Goal: Task Accomplishment & Management: Complete application form

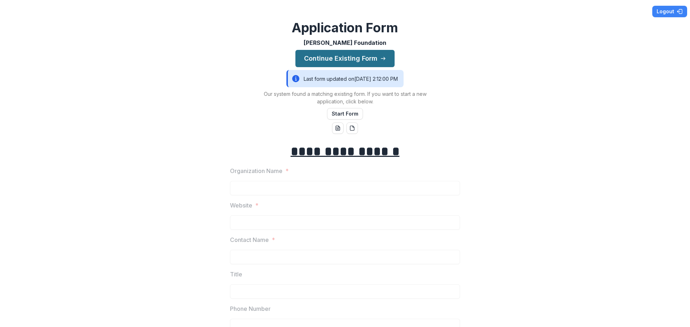
click at [367, 60] on button "Continue Existing Form" at bounding box center [344, 58] width 99 height 17
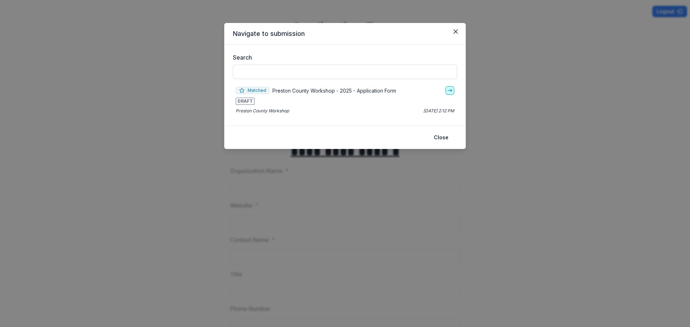
click at [450, 92] on icon "go-to" at bounding box center [450, 91] width 6 height 6
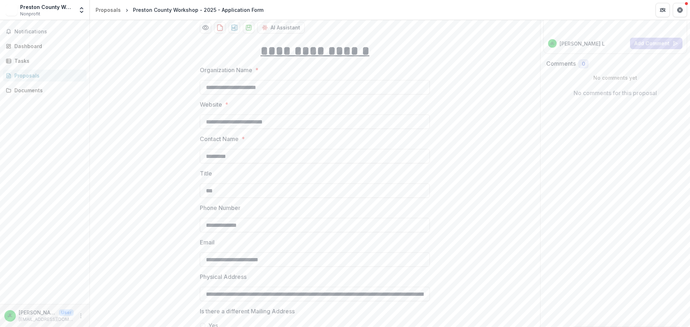
scroll to position [70, 0]
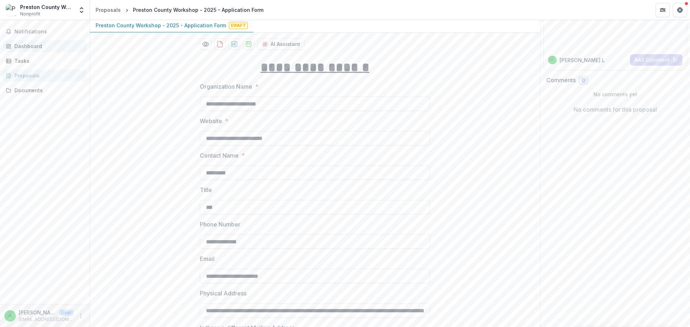
click at [20, 50] on link "Dashboard" at bounding box center [45, 46] width 84 height 12
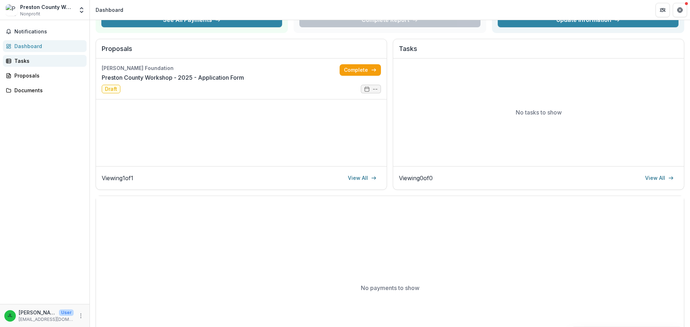
click at [19, 61] on div "Tasks" at bounding box center [47, 61] width 66 height 8
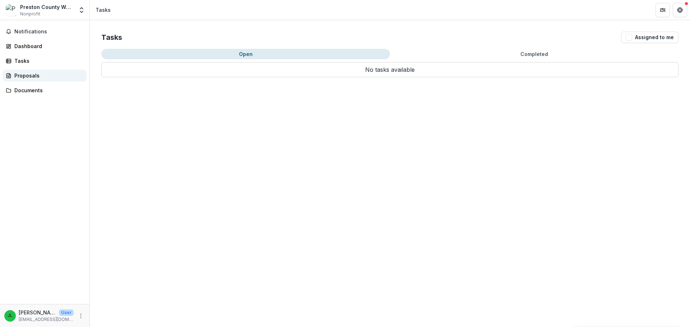
click at [22, 75] on div "Proposals" at bounding box center [47, 76] width 66 height 8
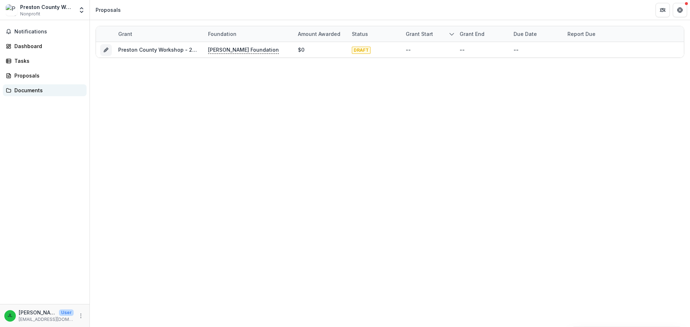
click at [26, 92] on div "Documents" at bounding box center [47, 91] width 66 height 8
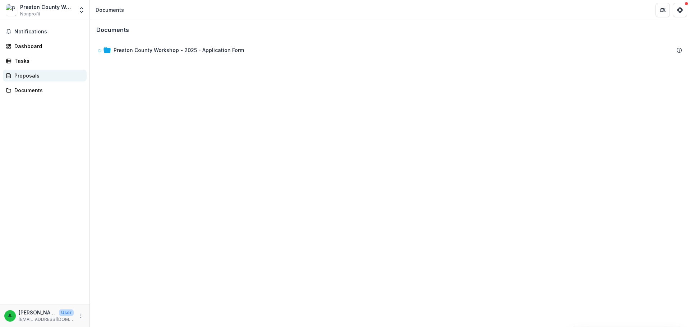
click at [26, 71] on link "Proposals" at bounding box center [45, 76] width 84 height 12
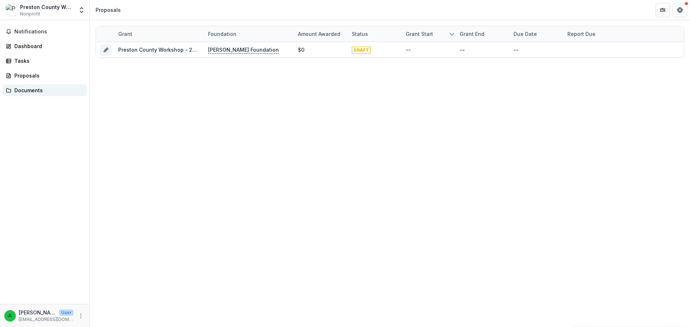
click at [25, 92] on div "Documents" at bounding box center [47, 91] width 66 height 8
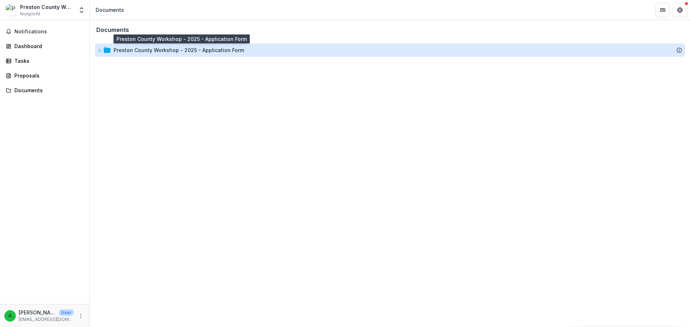
click at [180, 51] on div "Preston County Workshop - 2025 - Application Form" at bounding box center [178, 50] width 130 height 8
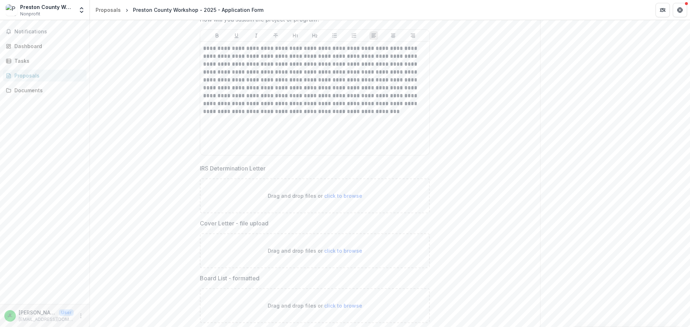
scroll to position [1975, 0]
click at [330, 195] on span "click to browse" at bounding box center [343, 194] width 38 height 6
type input "**********"
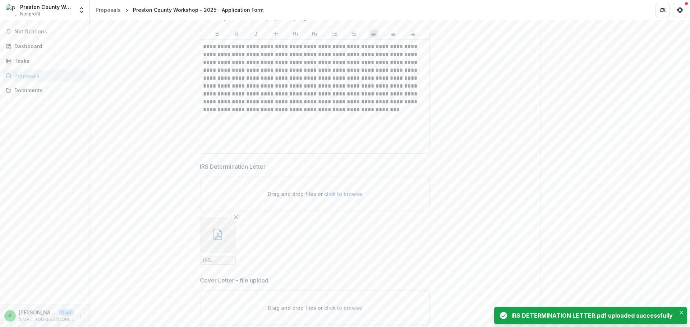
click at [218, 235] on icon "button" at bounding box center [217, 234] width 11 height 11
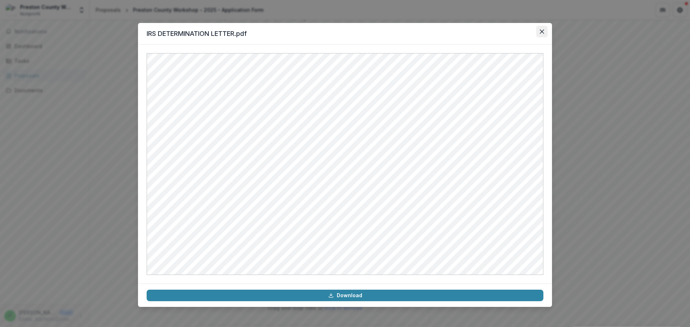
click at [539, 34] on button "Close" at bounding box center [541, 31] width 11 height 11
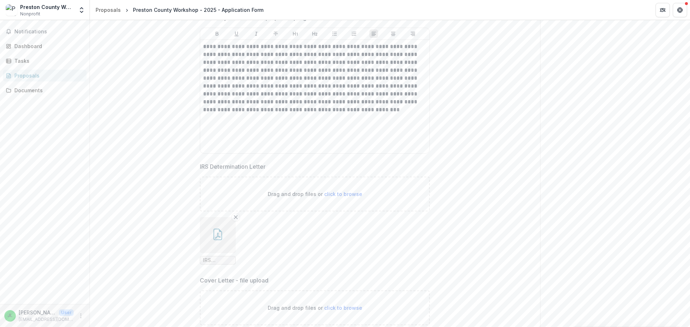
click at [330, 256] on ul "IRS DETERMINATION LETTER.pdf" at bounding box center [315, 240] width 230 height 47
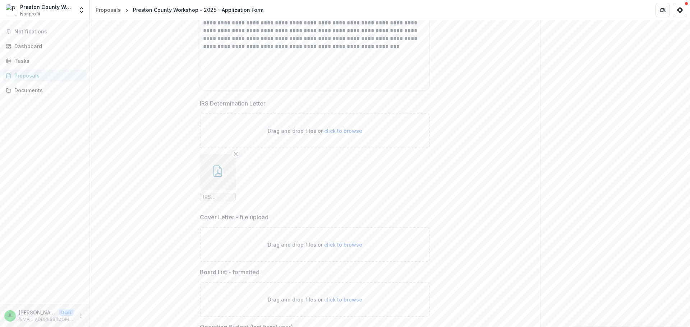
scroll to position [2047, 0]
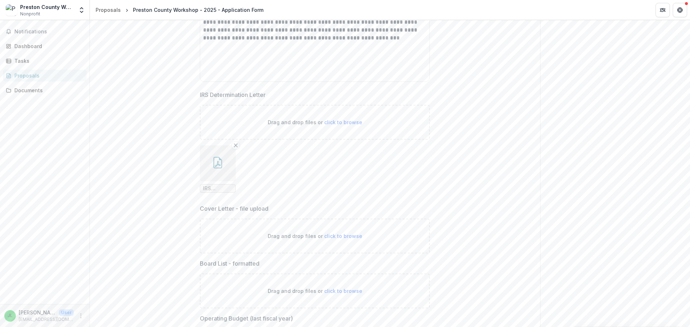
click at [335, 293] on span "click to browse" at bounding box center [343, 291] width 38 height 6
type input "**********"
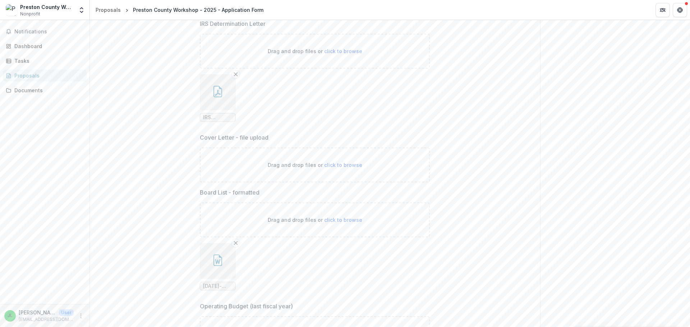
scroll to position [2119, 0]
click at [231, 258] on button "button" at bounding box center [218, 260] width 36 height 36
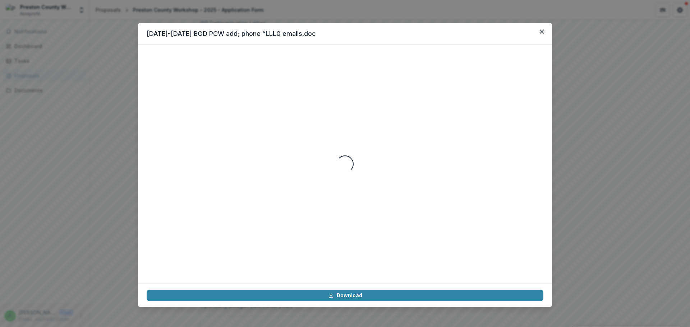
click at [231, 258] on div "Loading..." at bounding box center [345, 164] width 396 height 222
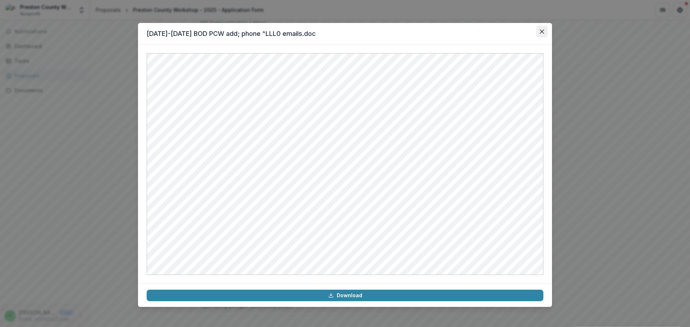
click at [539, 29] on button "Close" at bounding box center [541, 31] width 11 height 11
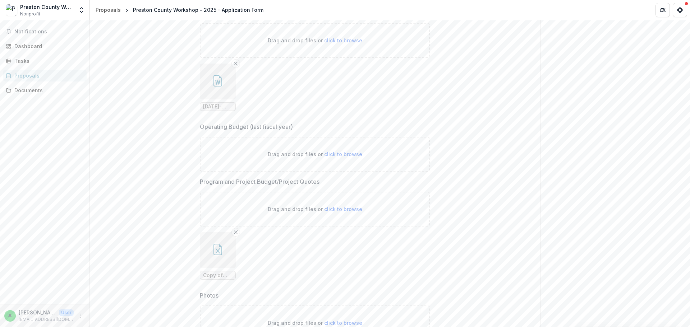
scroll to position [2298, 0]
click at [221, 253] on icon "button" at bounding box center [217, 248] width 9 height 11
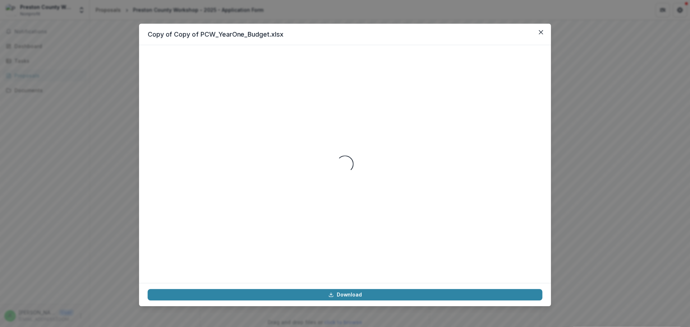
click at [221, 253] on div "Loading..." at bounding box center [345, 164] width 394 height 221
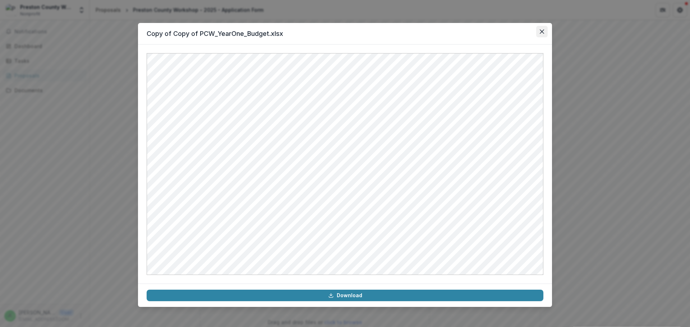
click at [542, 32] on icon "Close" at bounding box center [541, 31] width 4 height 4
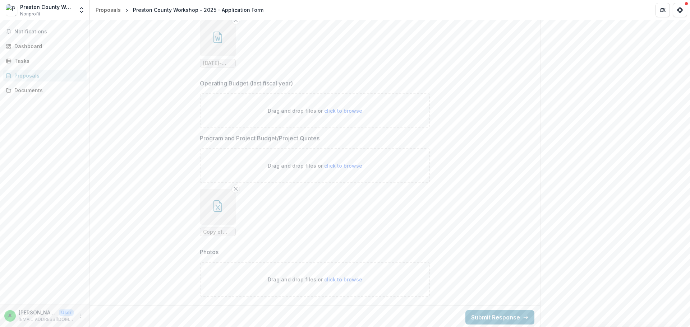
scroll to position [2343, 0]
click at [327, 275] on span "click to browse" at bounding box center [343, 278] width 38 height 6
type input "**********"
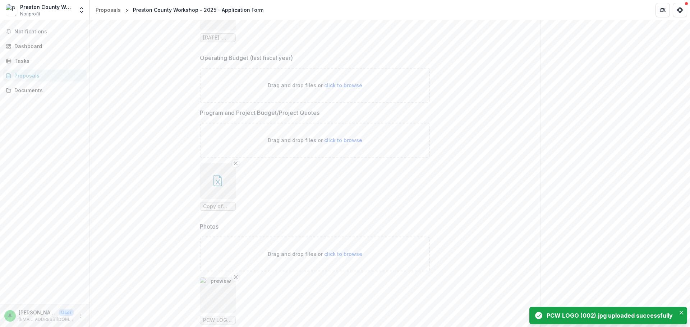
scroll to position [2402, 0]
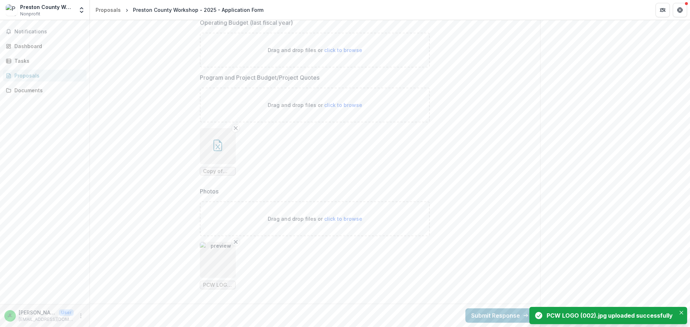
click at [226, 257] on img "button" at bounding box center [218, 260] width 36 height 36
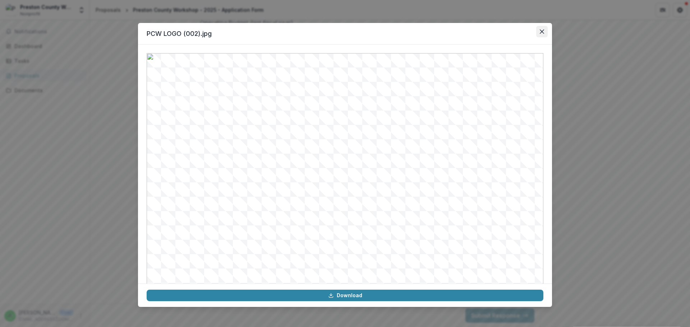
click at [543, 31] on icon "Close" at bounding box center [541, 31] width 4 height 4
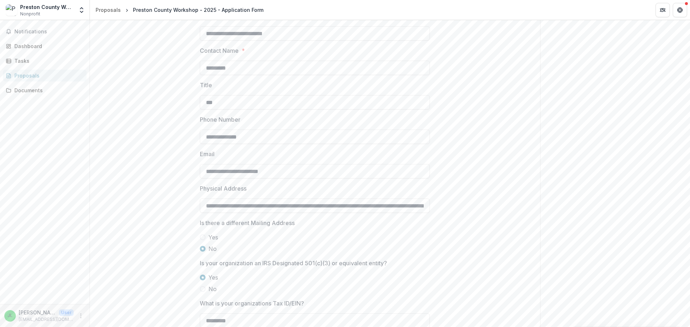
scroll to position [0, 0]
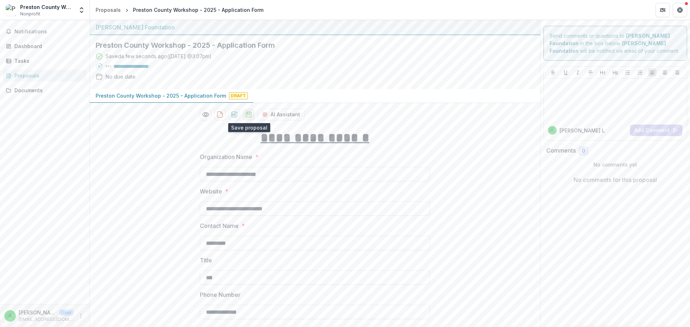
click at [251, 117] on icon "download-proposal" at bounding box center [248, 114] width 7 height 7
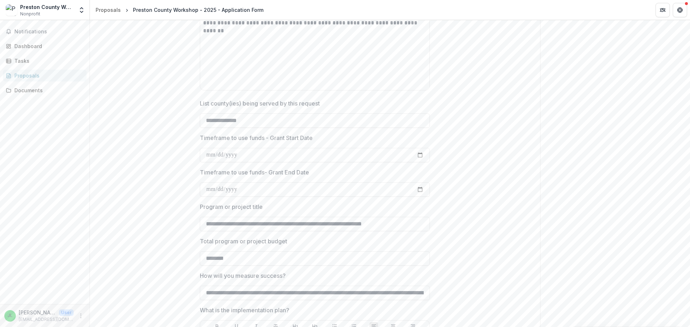
scroll to position [1396, 0]
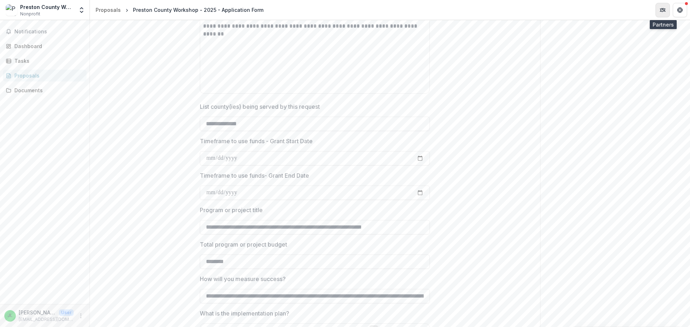
click at [663, 10] on icon "Partners" at bounding box center [661, 10] width 3 height 2
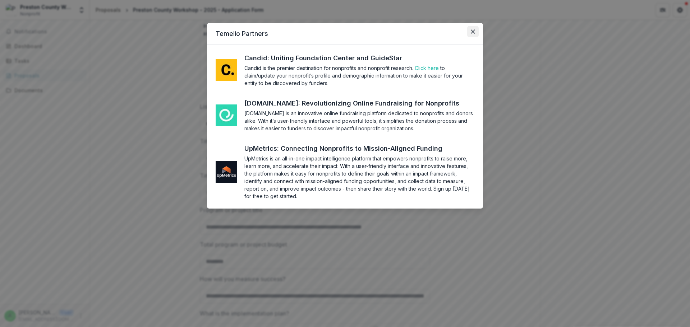
click at [474, 31] on icon "Close" at bounding box center [472, 31] width 4 height 4
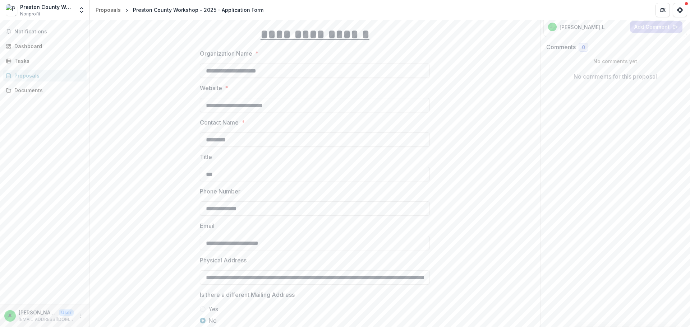
scroll to position [0, 0]
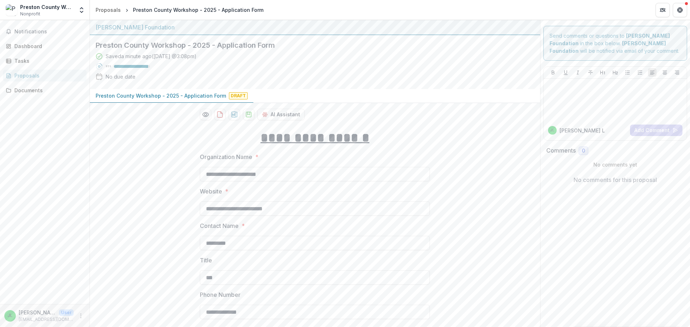
click at [64, 6] on div "Preston County Workshop" at bounding box center [47, 7] width 54 height 8
click at [82, 9] on icon "Open entity switcher" at bounding box center [81, 9] width 7 height 7
click at [283, 17] on header "Proposals Preston County Workshop - 2025 - Application Form" at bounding box center [390, 10] width 600 height 20
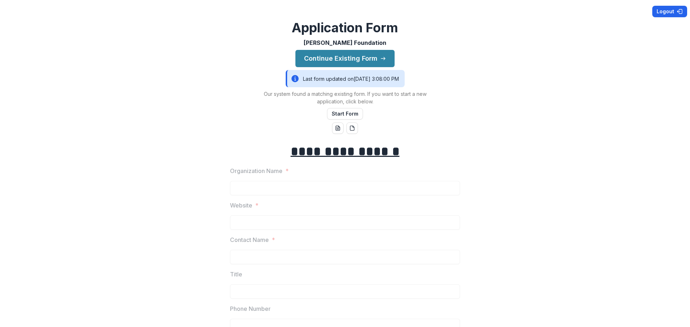
click at [668, 11] on button "Logout" at bounding box center [669, 11] width 35 height 11
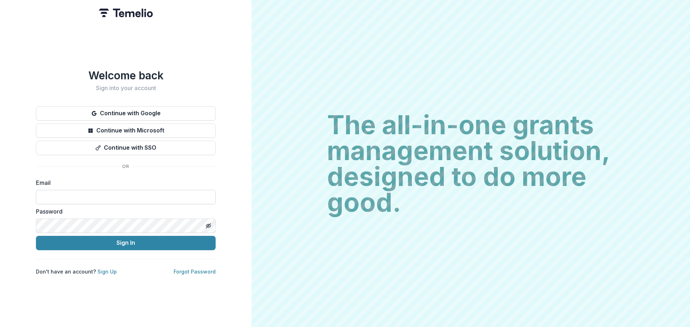
click at [92, 197] on input at bounding box center [126, 197] width 180 height 14
type input "**********"
click at [212, 226] on button "Toggle password visibility" at bounding box center [208, 225] width 11 height 11
click at [31, 220] on div "**********" at bounding box center [125, 163] width 251 height 327
